Goal: Navigation & Orientation: Find specific page/section

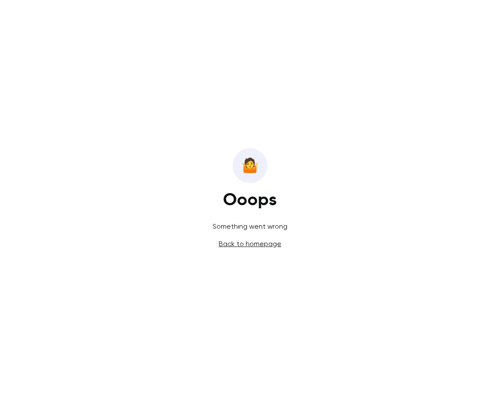
click at [254, 242] on link "Back to homepage" at bounding box center [250, 244] width 63 height 8
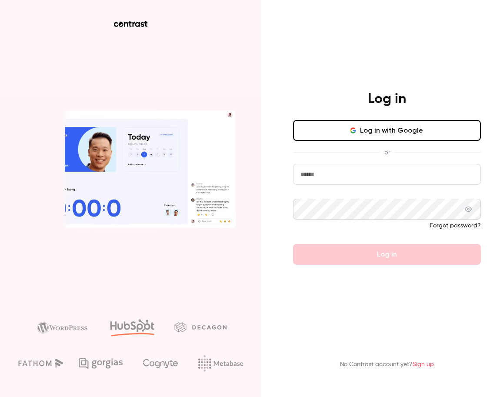
click at [445, 130] on button "Log in with Google" at bounding box center [387, 130] width 188 height 21
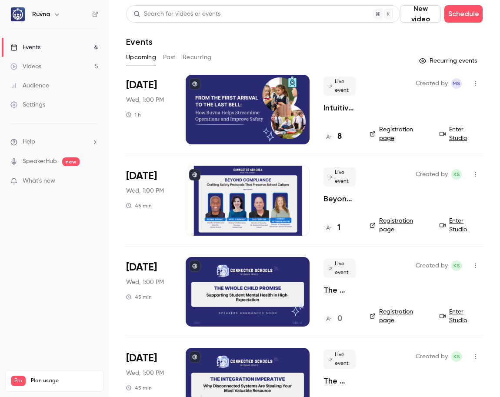
click at [340, 137] on h4 "8" at bounding box center [339, 137] width 4 height 12
